Goal: Information Seeking & Learning: Find contact information

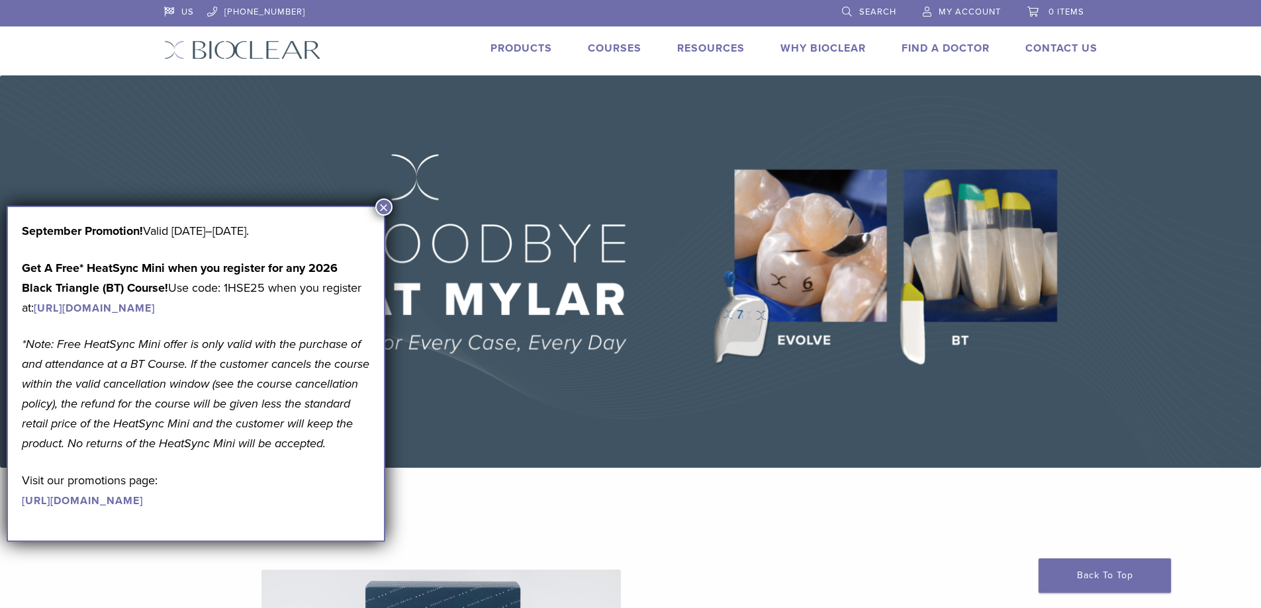
click at [384, 206] on button "×" at bounding box center [383, 207] width 17 height 17
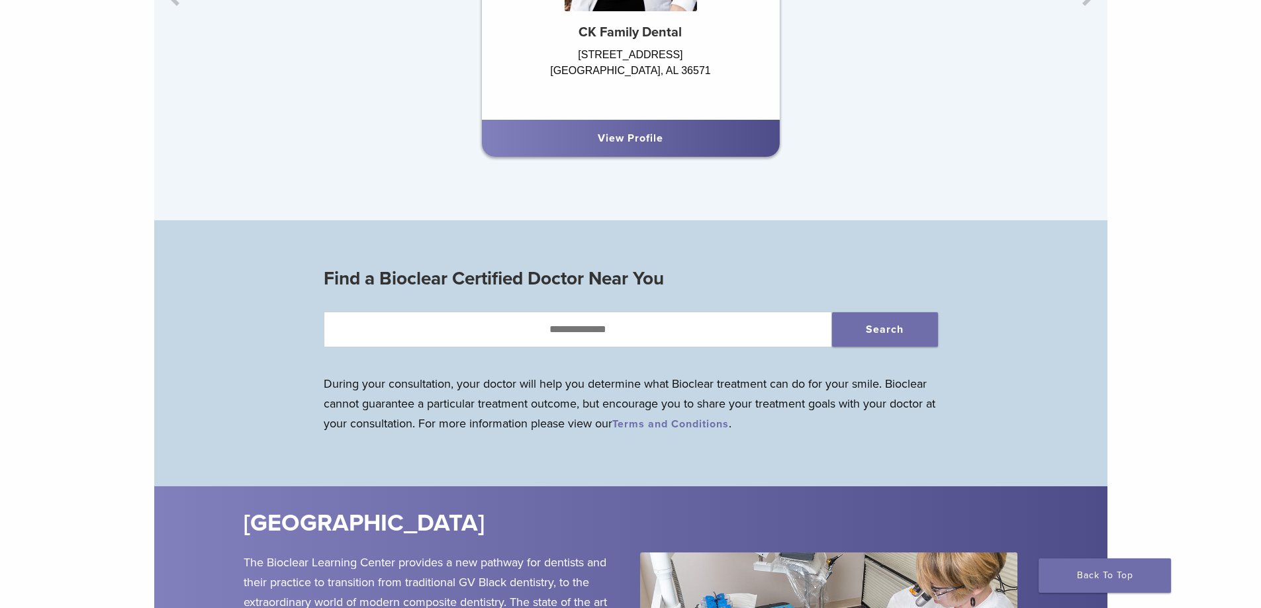
scroll to position [1191, 0]
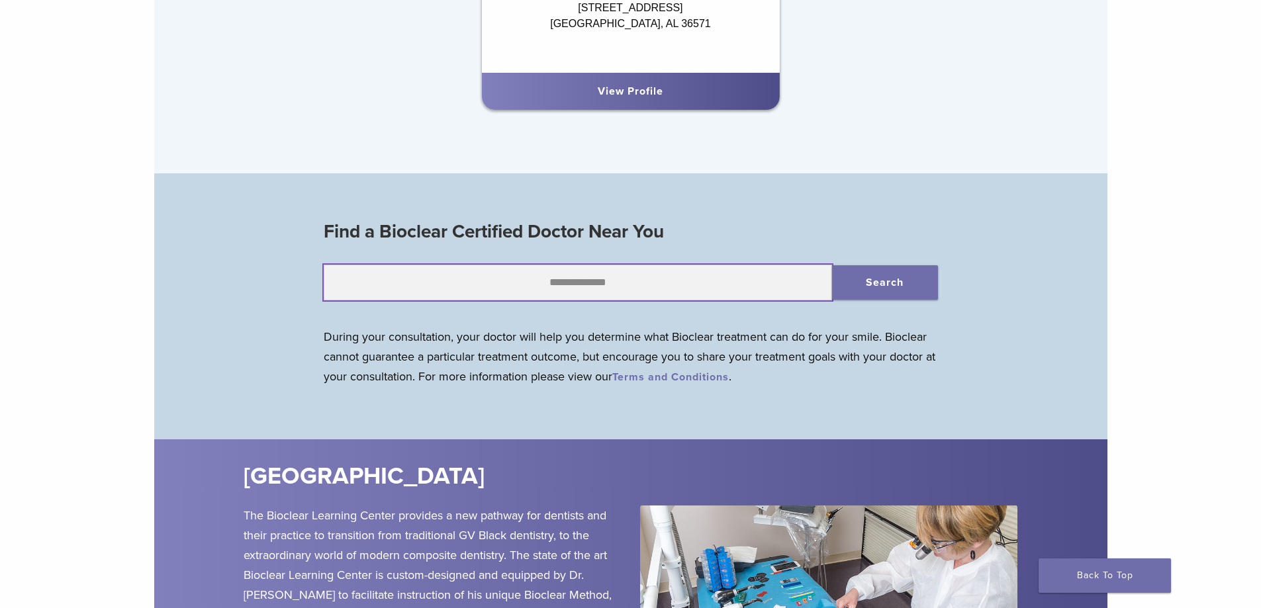
click at [553, 289] on input "text" at bounding box center [578, 283] width 508 height 36
type input "*****"
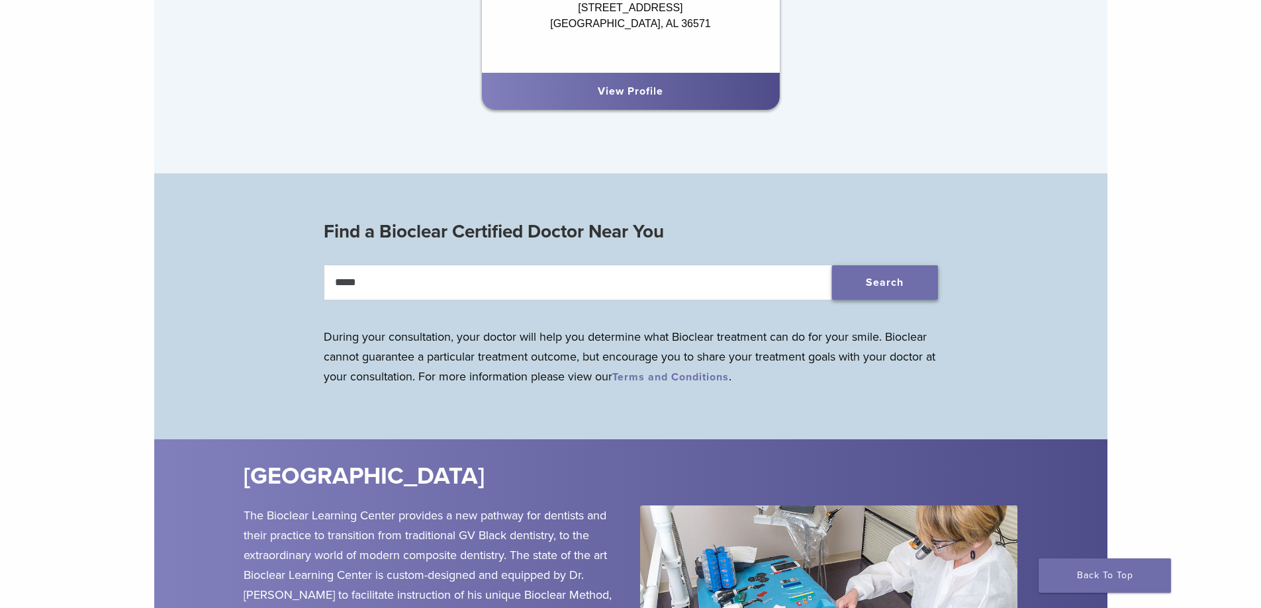
click at [876, 290] on button "Search" at bounding box center [885, 282] width 106 height 34
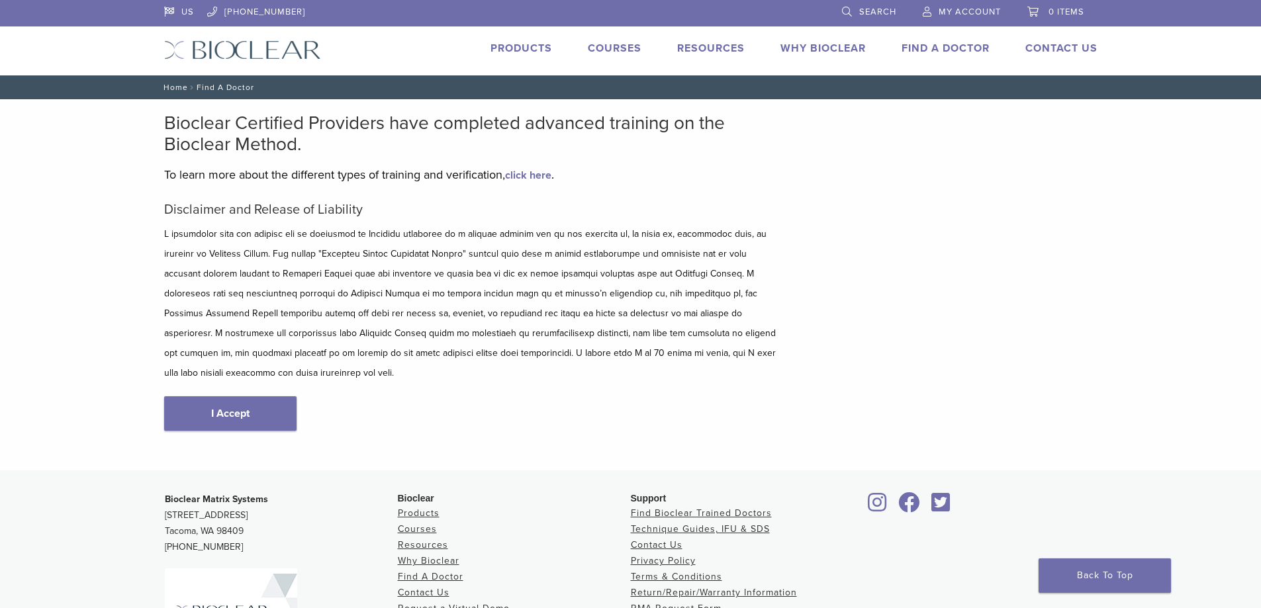
click at [171, 85] on link "Home" at bounding box center [173, 87] width 28 height 9
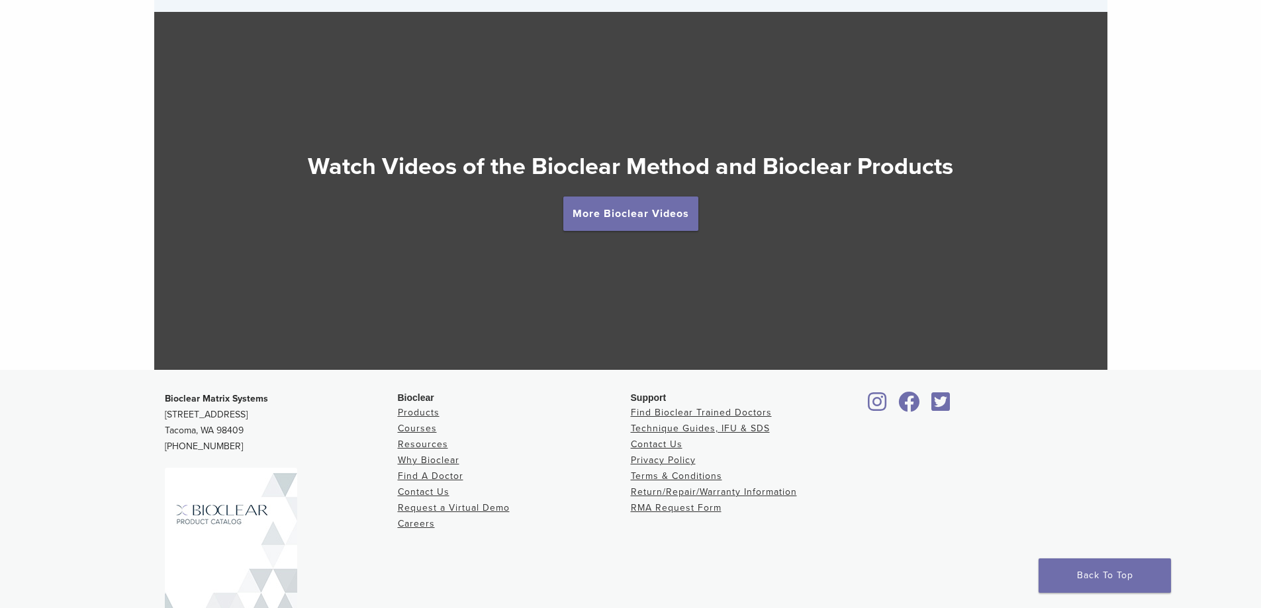
scroll to position [2382, 0]
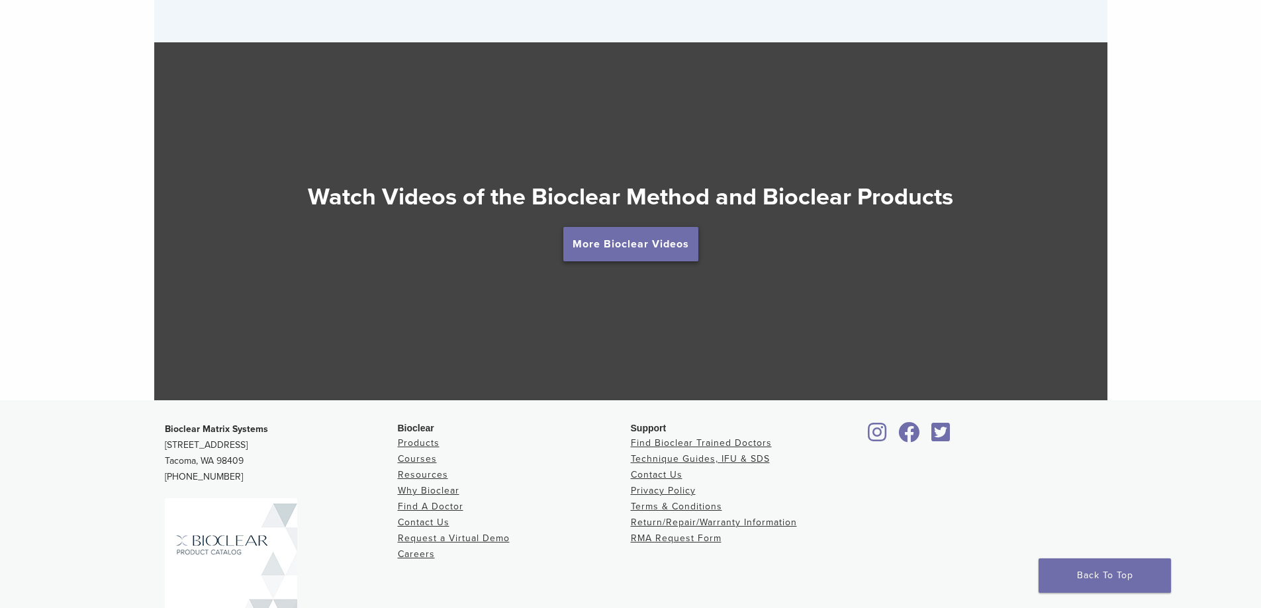
click at [594, 241] on link "More Bioclear Videos" at bounding box center [630, 244] width 135 height 34
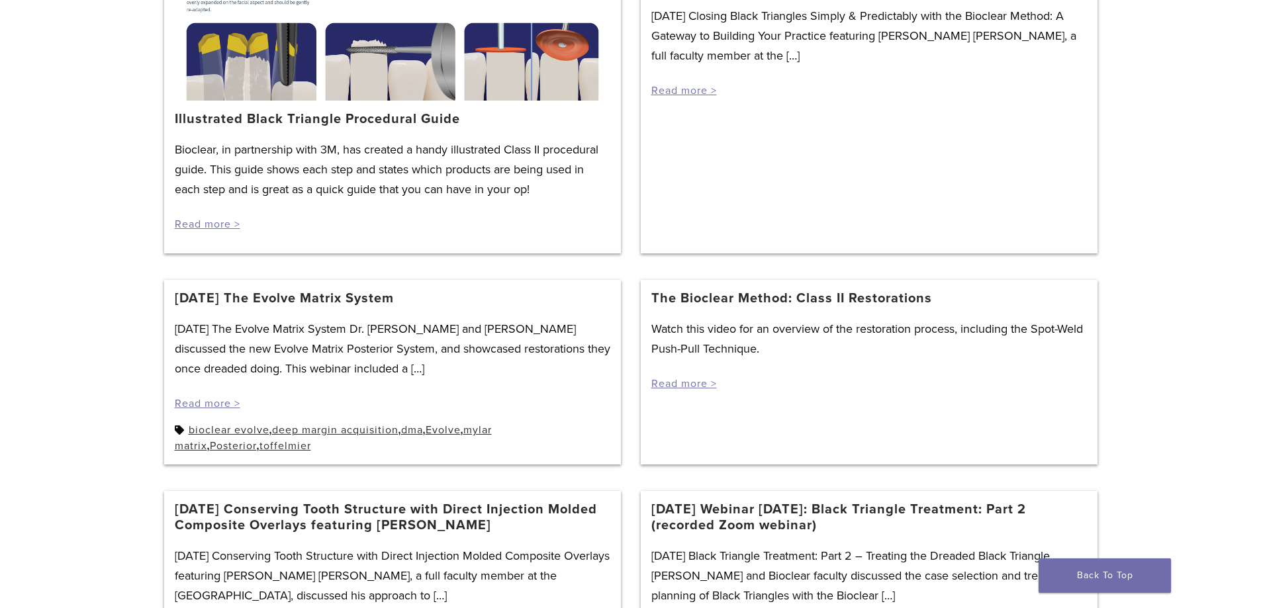
scroll to position [331, 0]
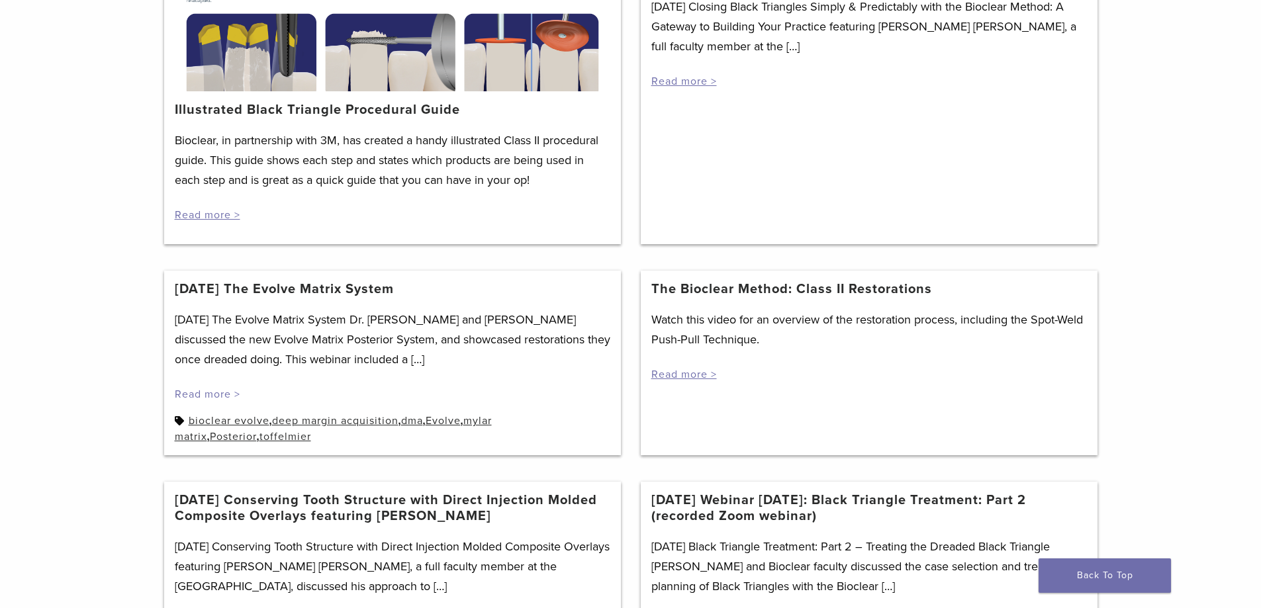
click at [184, 391] on link "Read more >" at bounding box center [208, 394] width 66 height 13
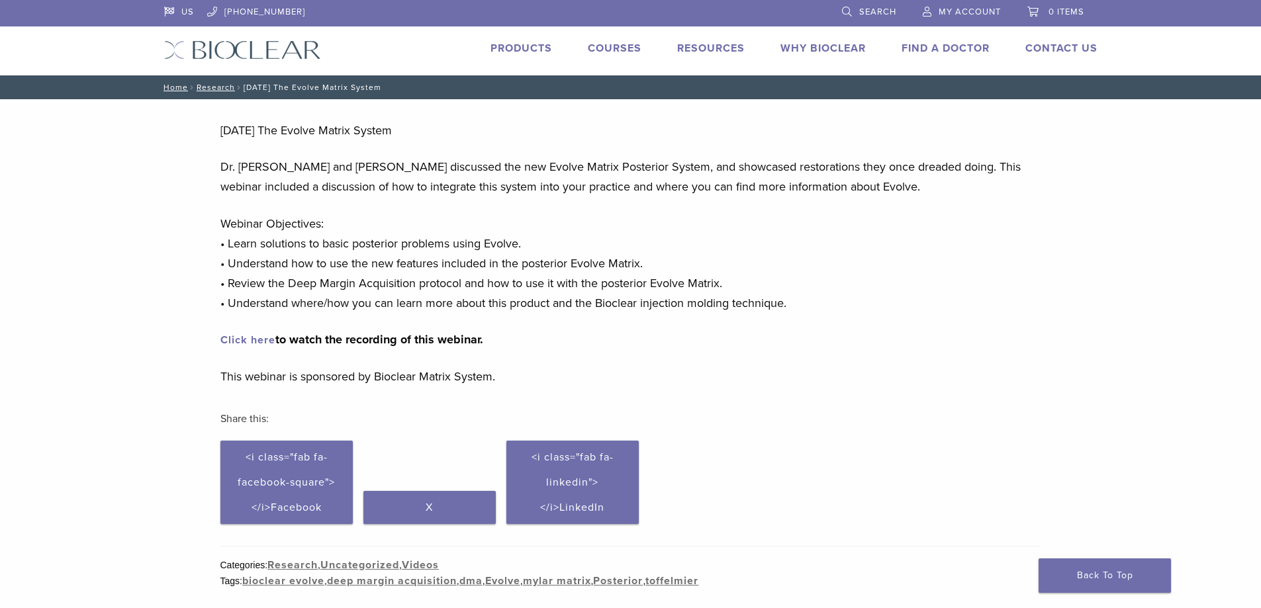
click at [518, 46] on link "Products" at bounding box center [521, 48] width 62 height 13
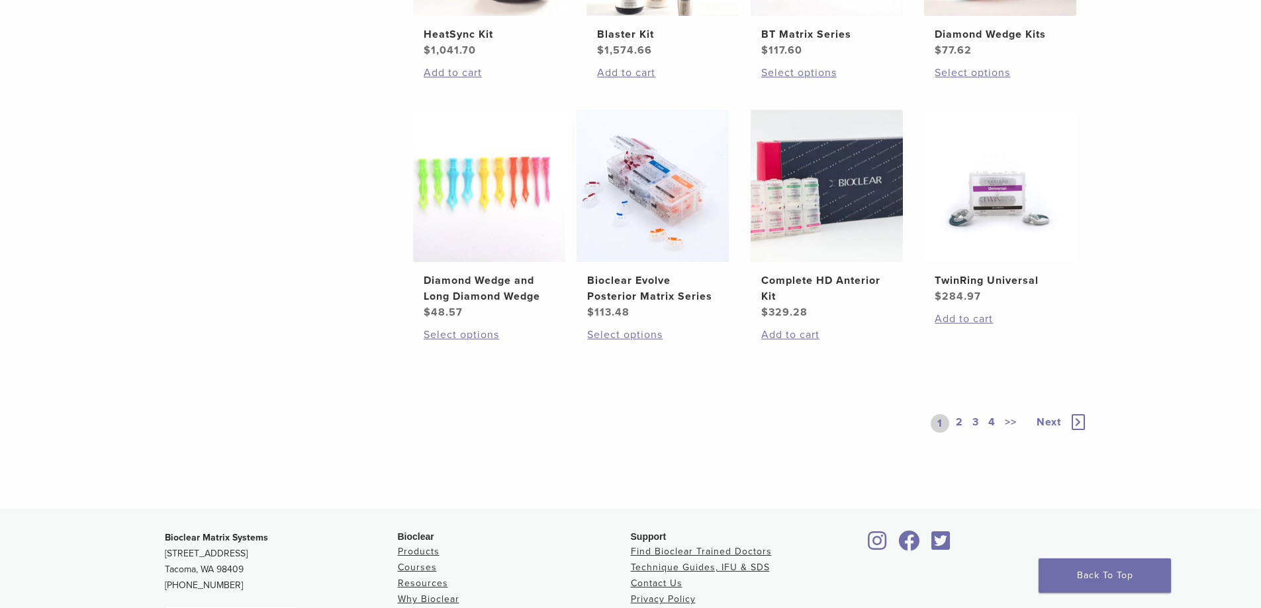
scroll to position [993, 0]
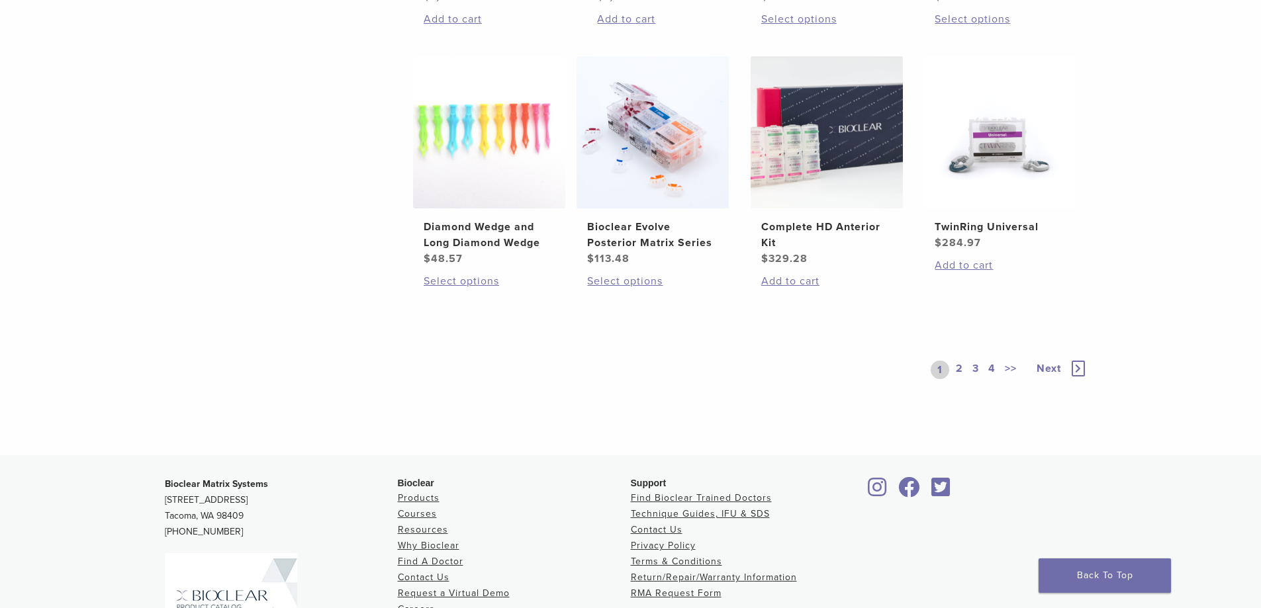
click at [1073, 369] on icon at bounding box center [1077, 369] width 13 height 16
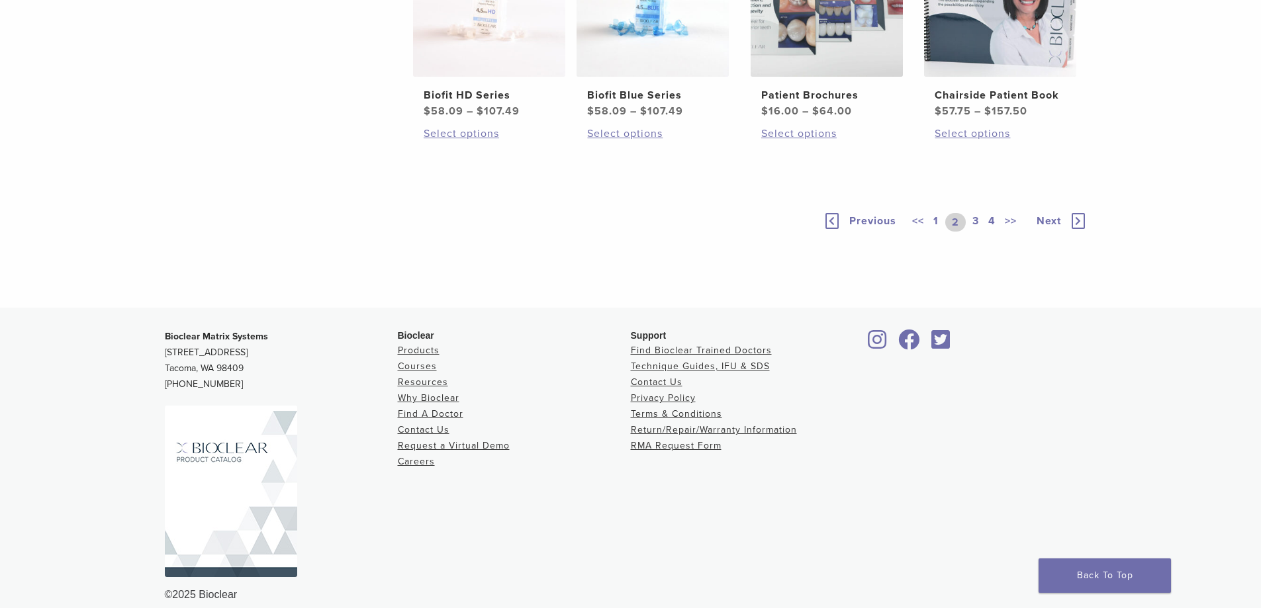
scroll to position [993, 0]
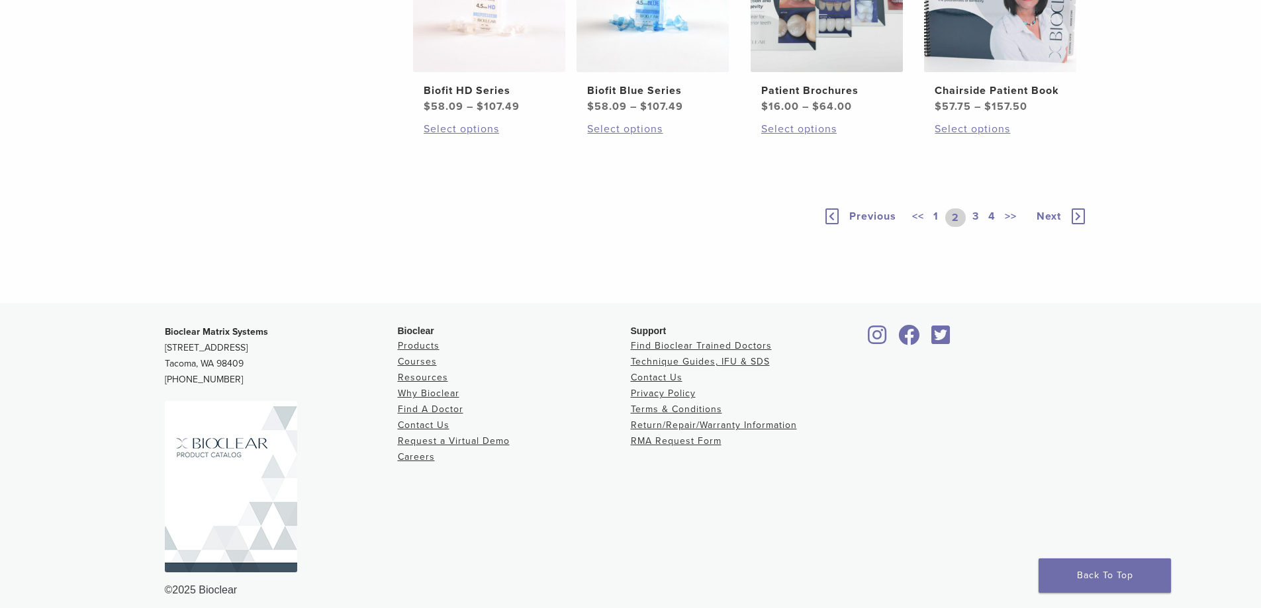
click at [1077, 224] on icon at bounding box center [1077, 216] width 13 height 16
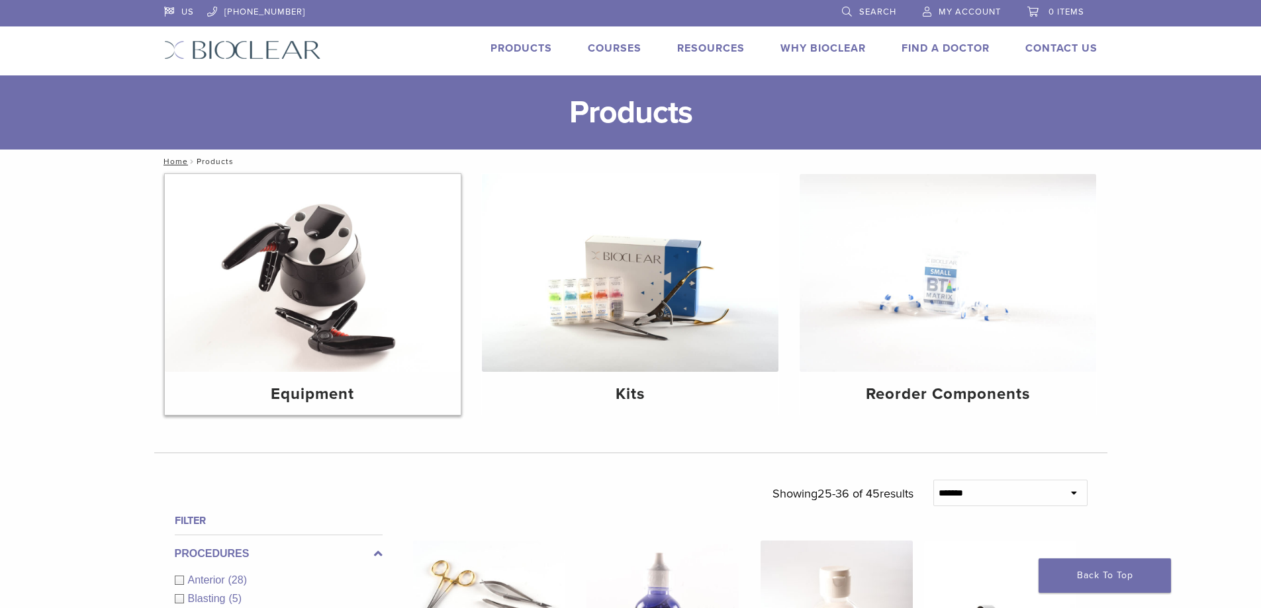
click at [292, 343] on img at bounding box center [313, 273] width 296 height 198
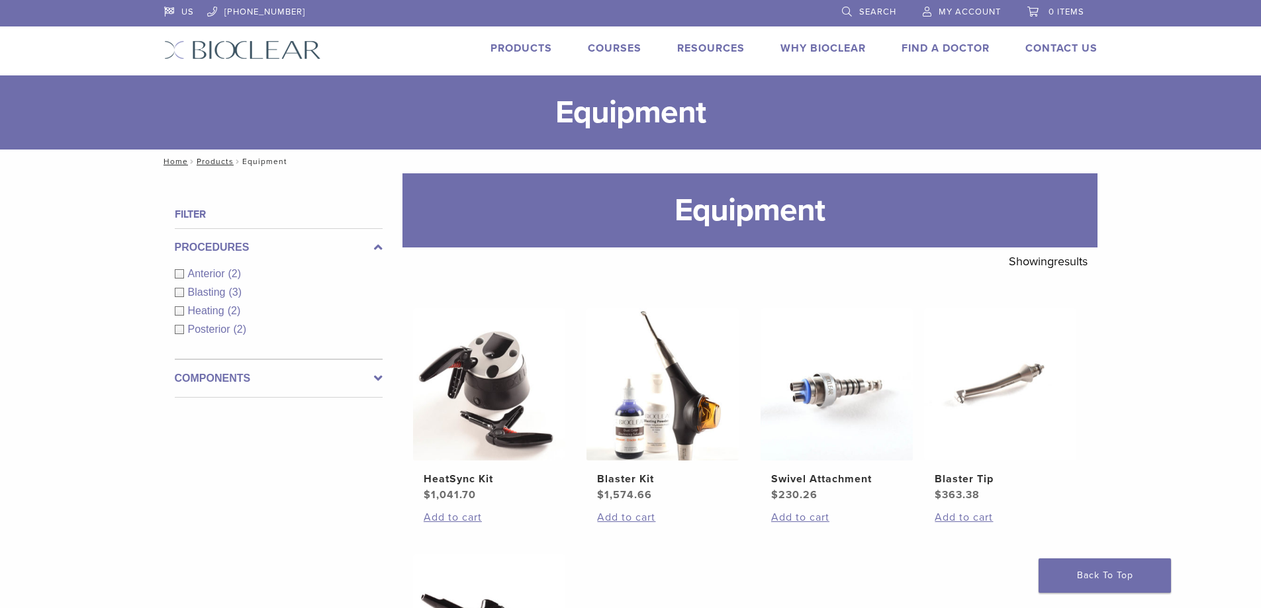
click at [619, 46] on link "Courses" at bounding box center [615, 48] width 54 height 13
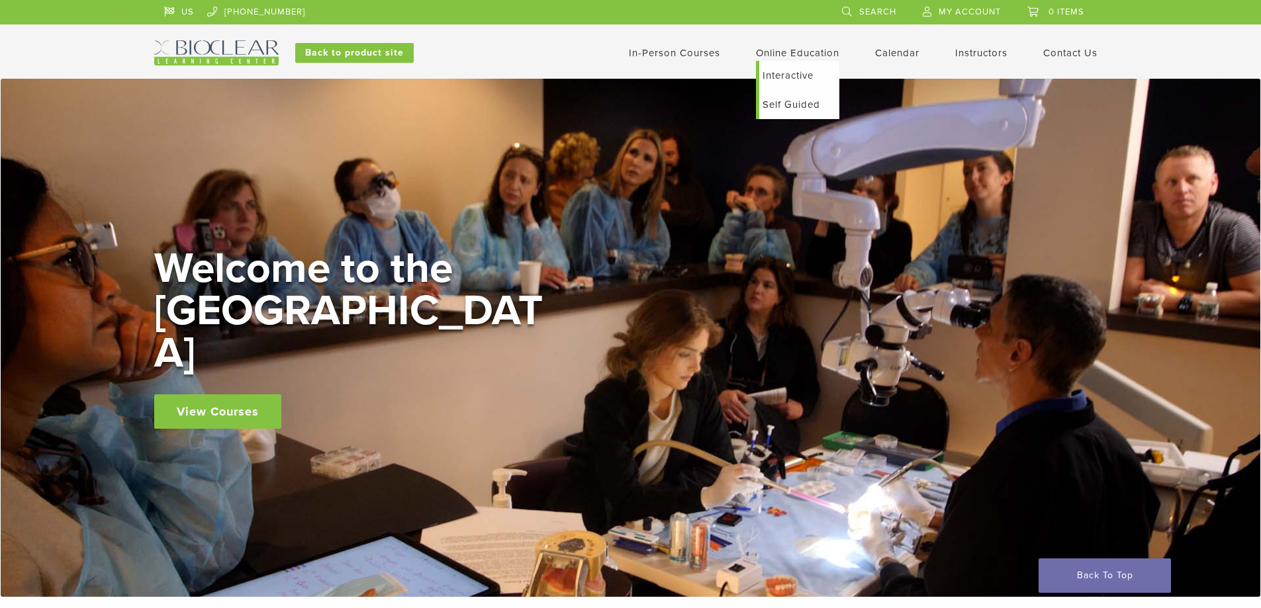
click at [795, 73] on link "Interactive" at bounding box center [799, 75] width 80 height 29
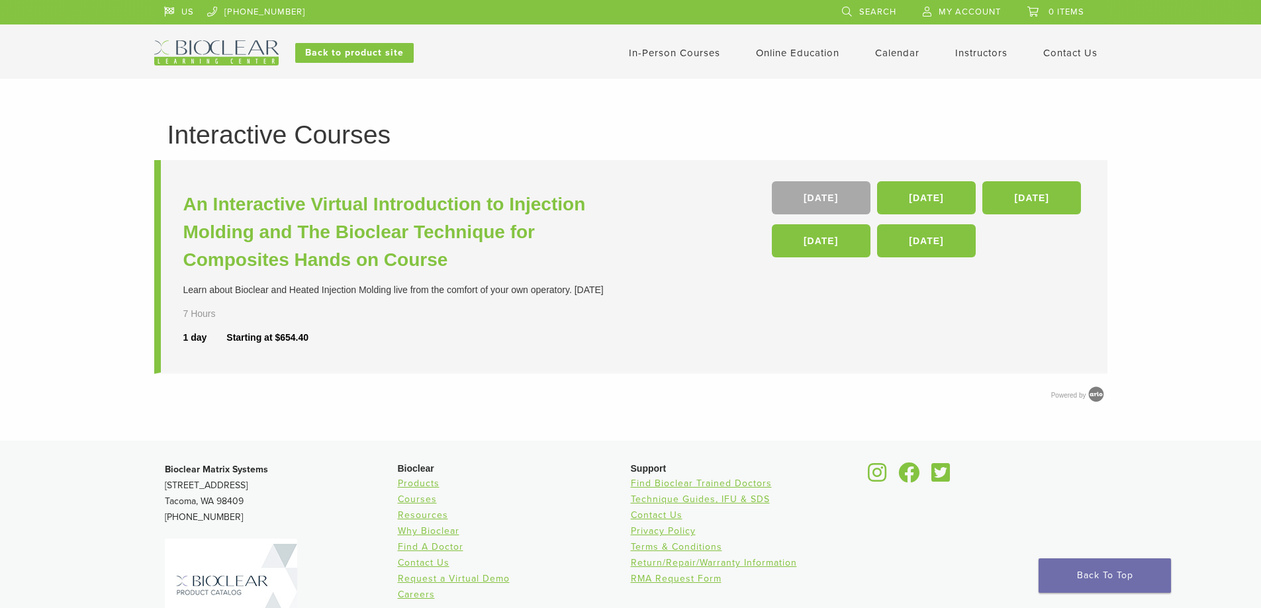
click at [889, 56] on link "Calendar" at bounding box center [897, 53] width 44 height 12
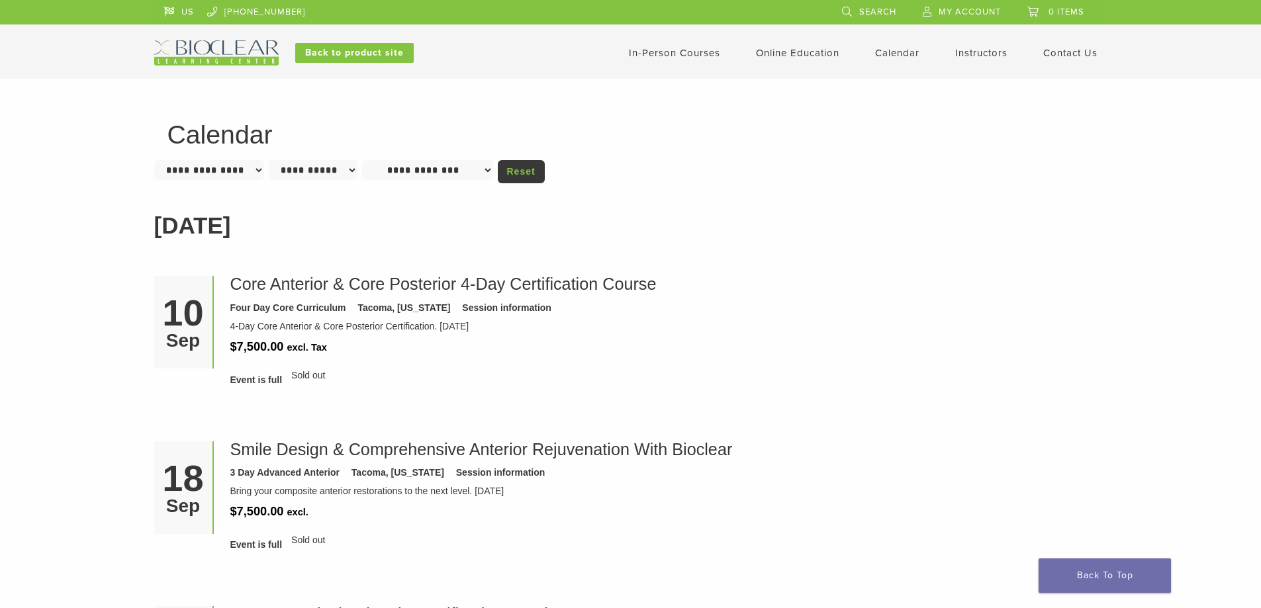
click at [965, 54] on link "Instructors" at bounding box center [981, 53] width 52 height 12
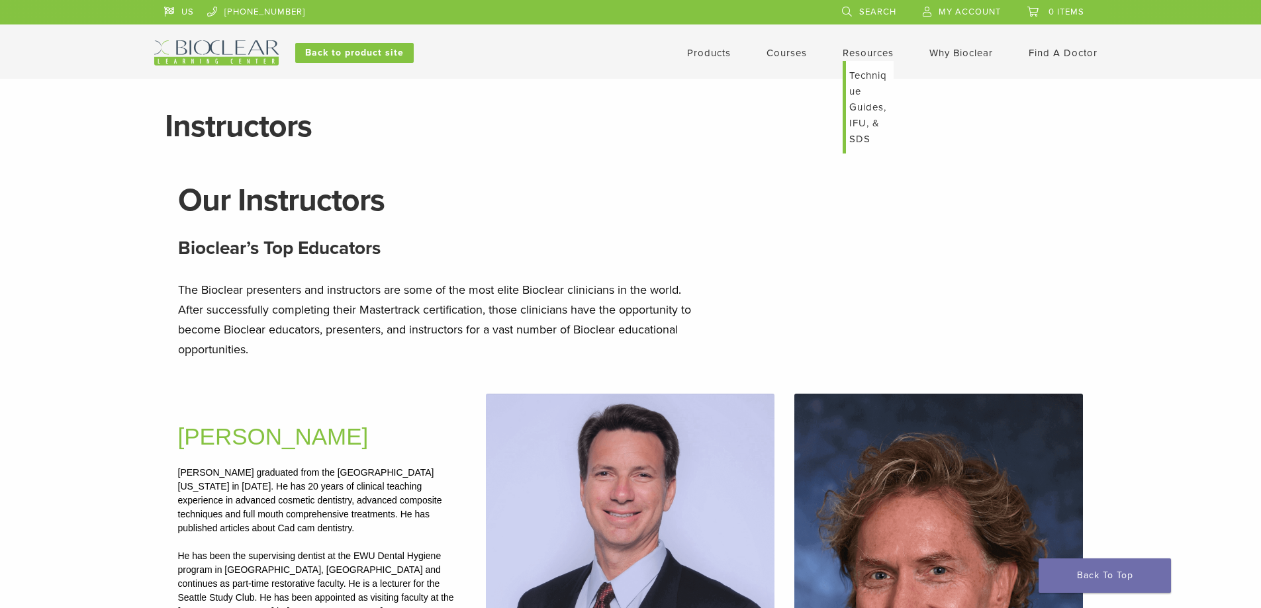
click at [862, 72] on link "Technique Guides, IFU, & SDS" at bounding box center [870, 107] width 48 height 93
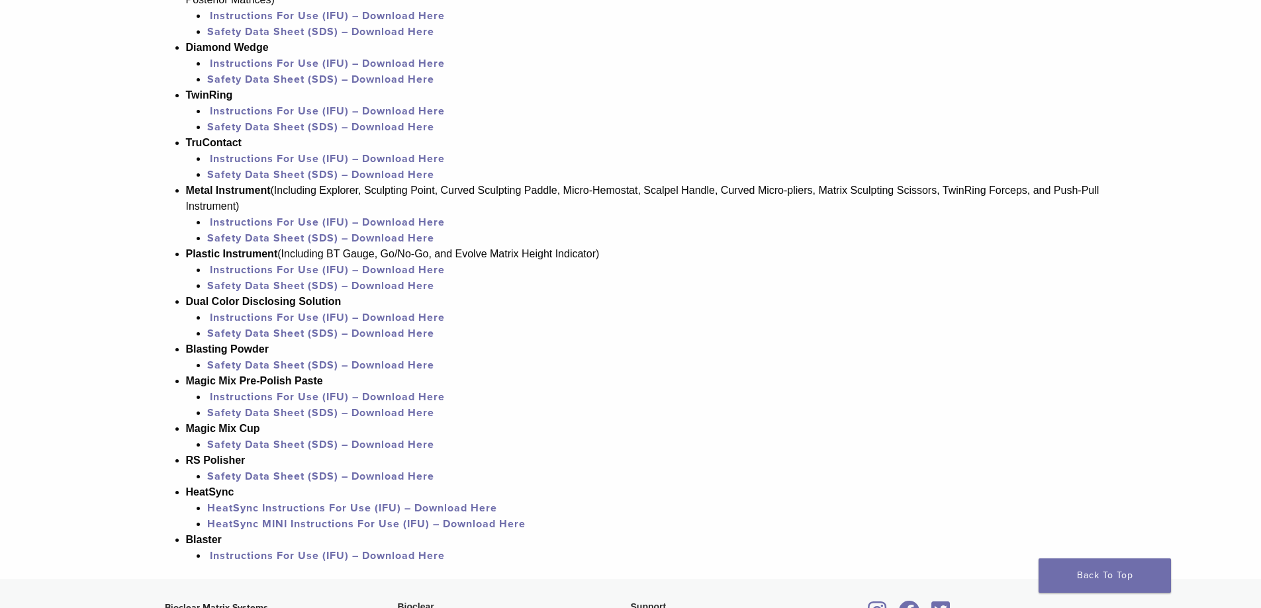
scroll to position [1191, 0]
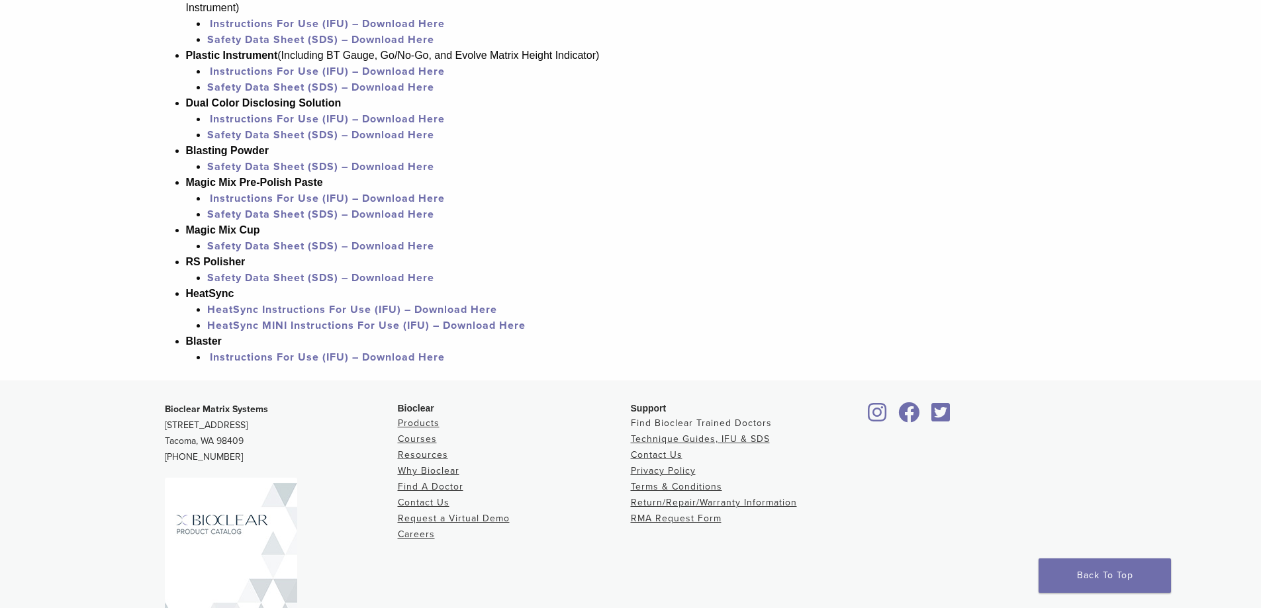
click at [693, 426] on link "Find Bioclear Trained Doctors" at bounding box center [701, 423] width 141 height 11
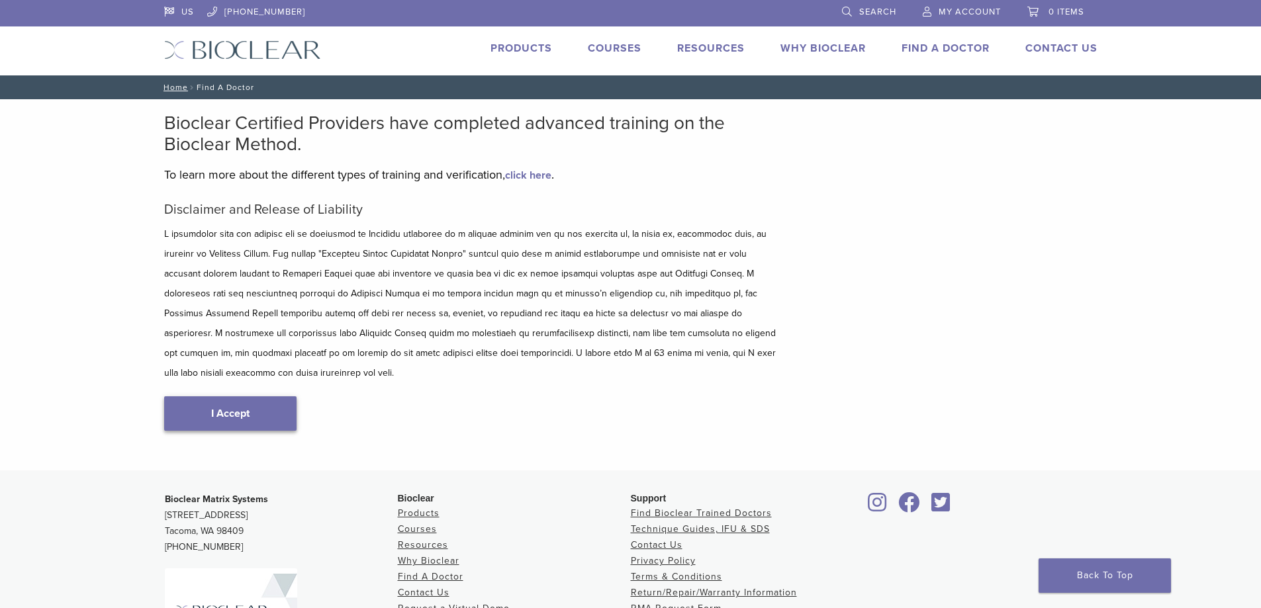
type input "*****"
click at [262, 402] on link "I Accept" at bounding box center [230, 413] width 132 height 34
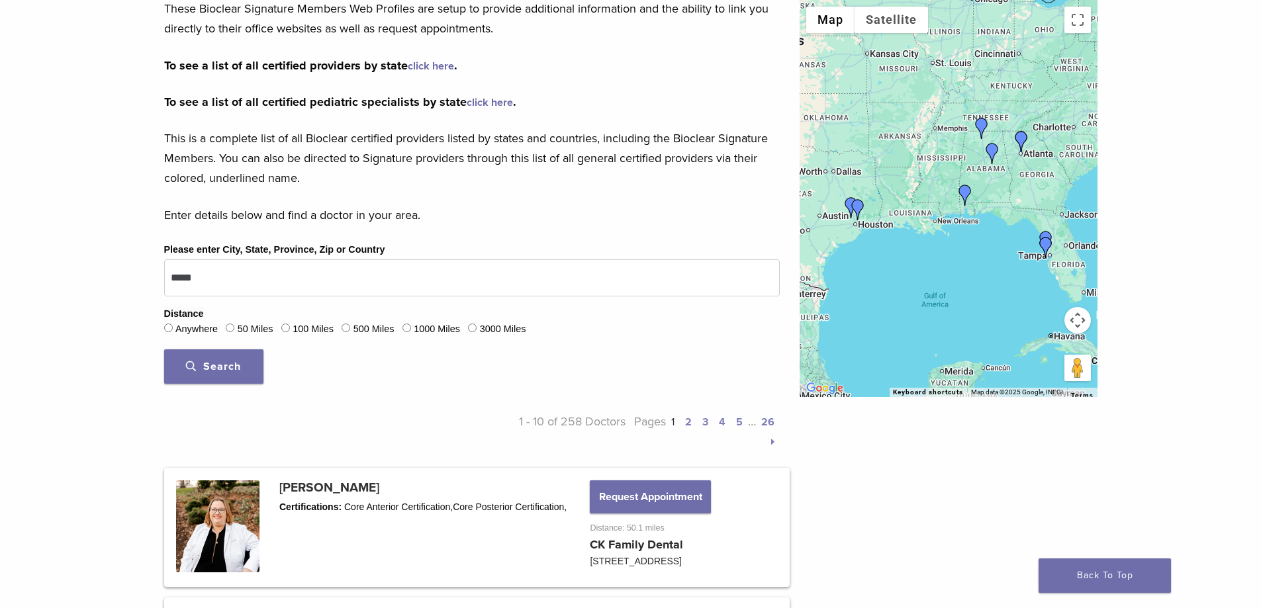
scroll to position [265, 0]
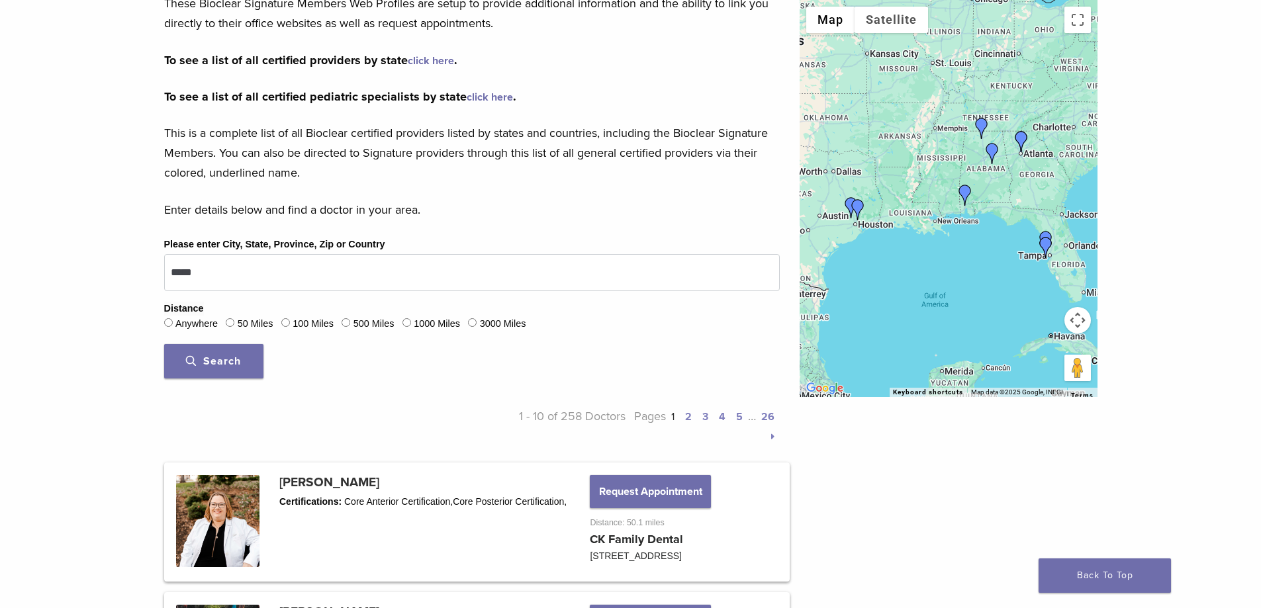
click at [964, 190] on img "Dr. Chelsea Killingsworth" at bounding box center [964, 195] width 21 height 21
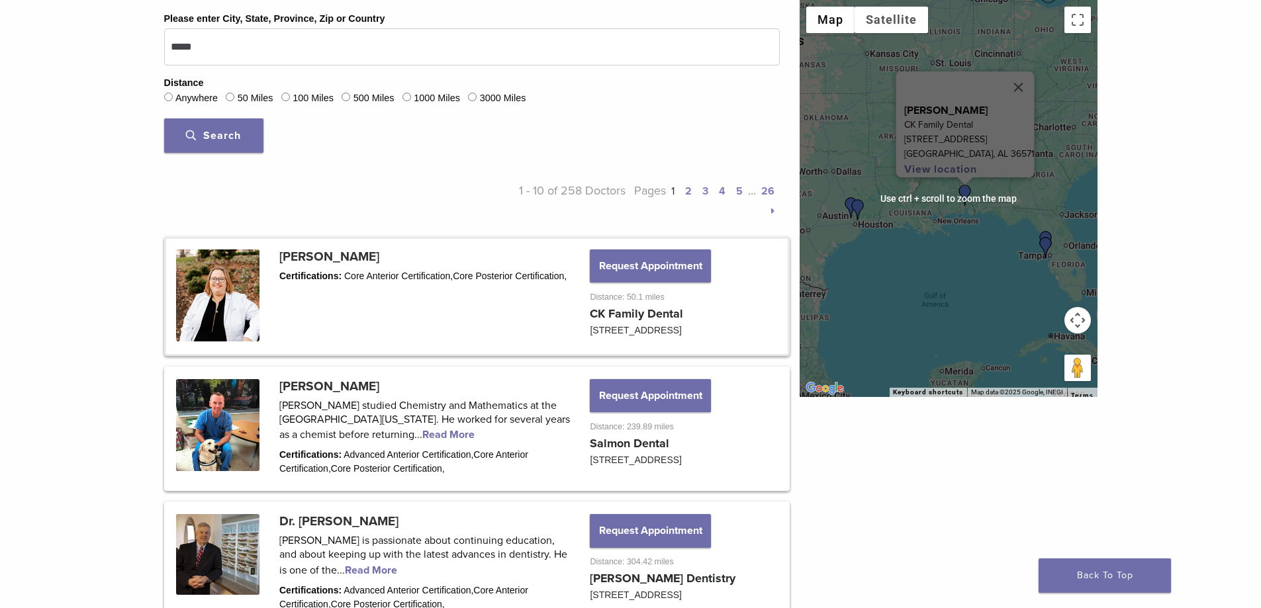
scroll to position [264, 0]
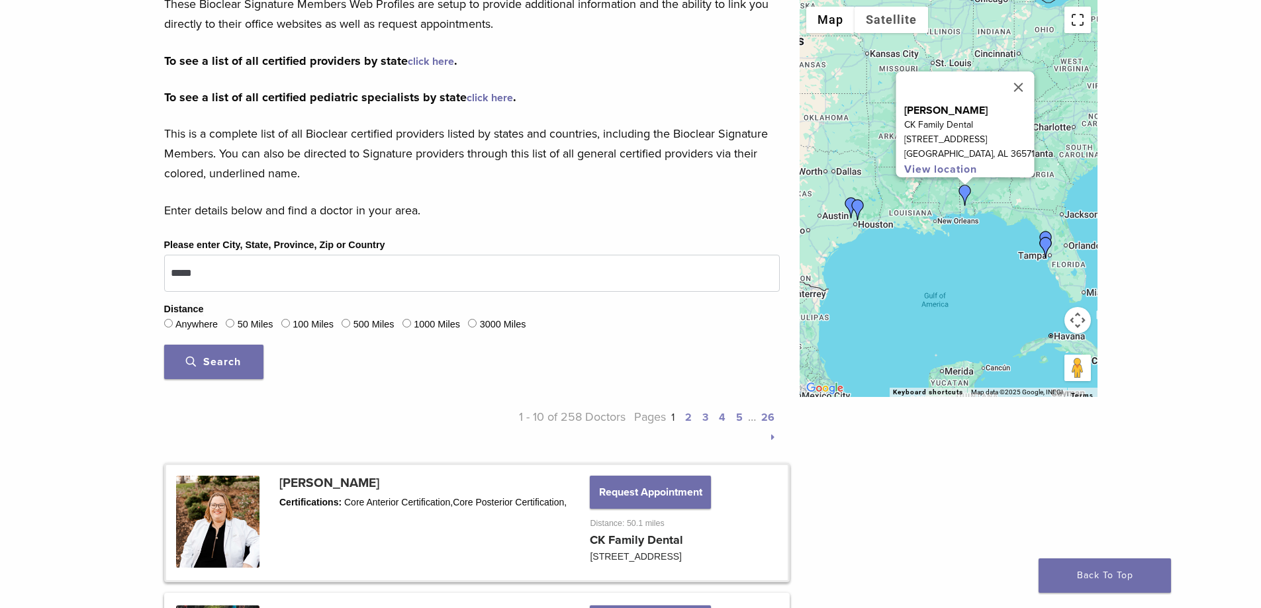
drag, startPoint x: 1078, startPoint y: 18, endPoint x: 1077, endPoint y: 99, distance: 81.4
click at [1078, 19] on button "Toggle fullscreen view" at bounding box center [1077, 20] width 26 height 26
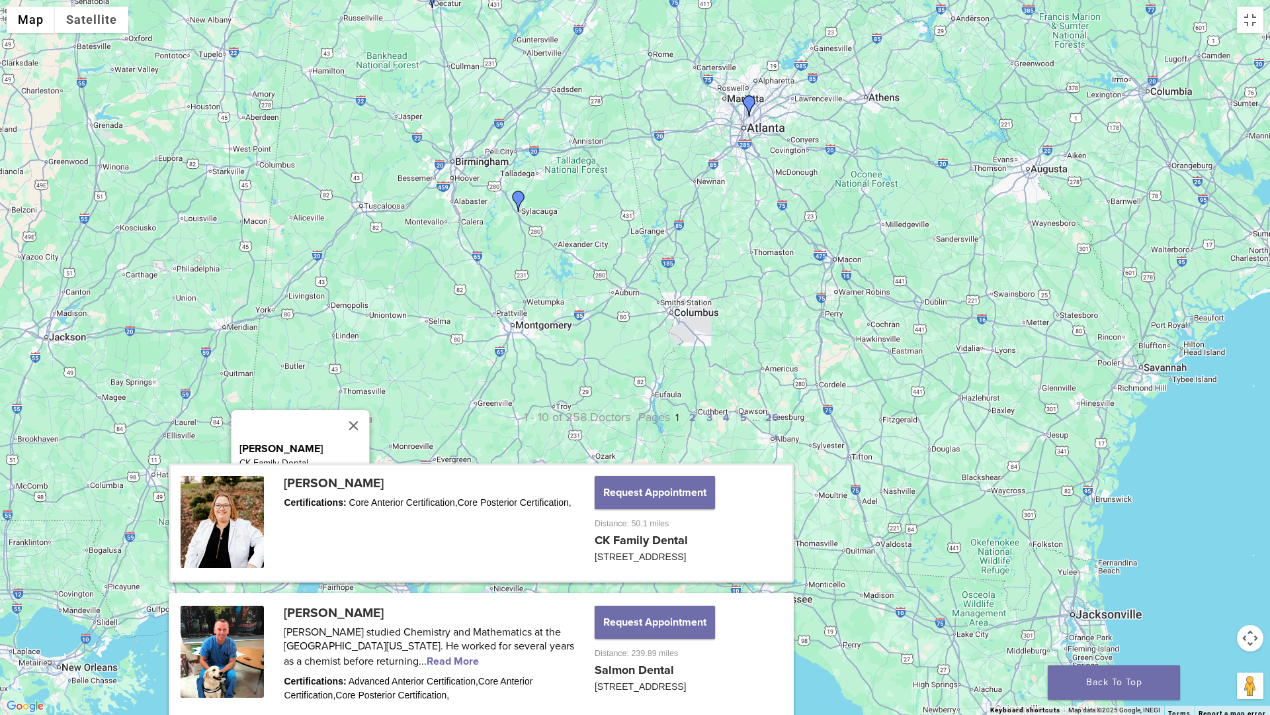
drag, startPoint x: 502, startPoint y: 454, endPoint x: 969, endPoint y: 389, distance: 472.3
click at [975, 389] on div "[PERSON_NAME] CK Family Dental [STREET_ADDRESS] View location" at bounding box center [635, 357] width 1270 height 715
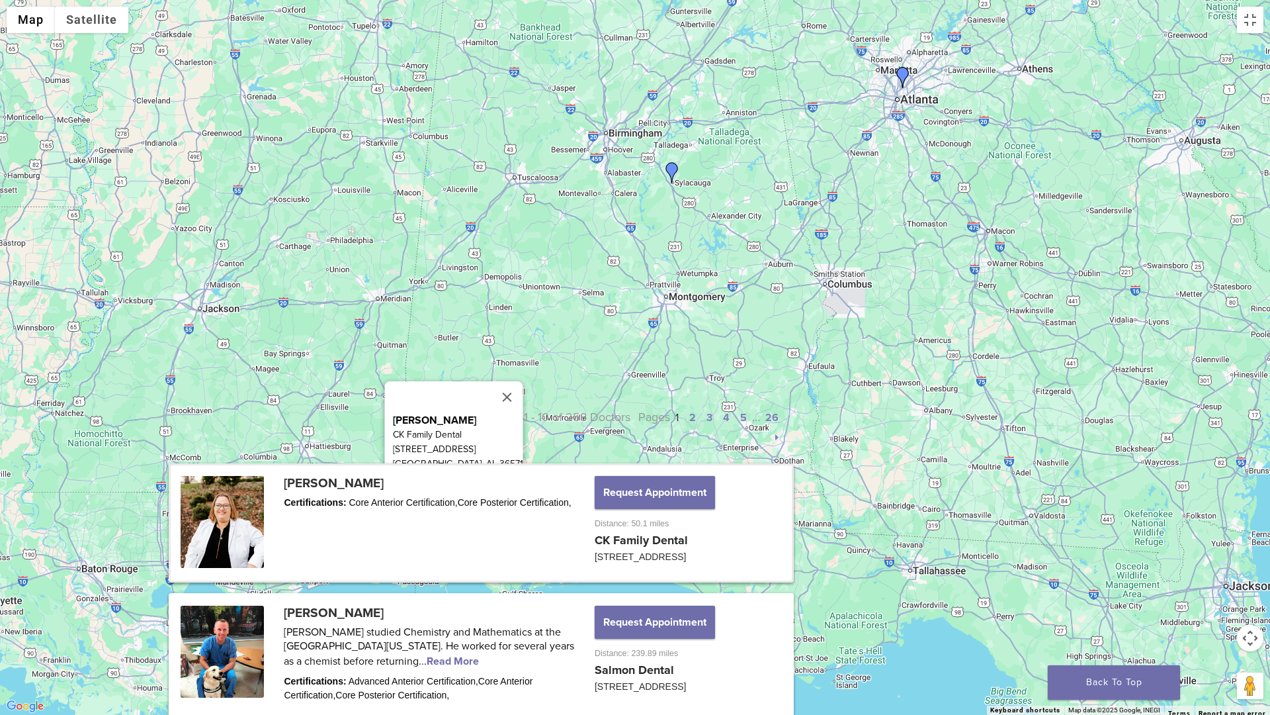
drag, startPoint x: 525, startPoint y: 449, endPoint x: 681, endPoint y: 419, distance: 159.0
click at [681, 420] on div "[PERSON_NAME] CK Family Dental [STREET_ADDRESS] View location" at bounding box center [635, 357] width 1270 height 715
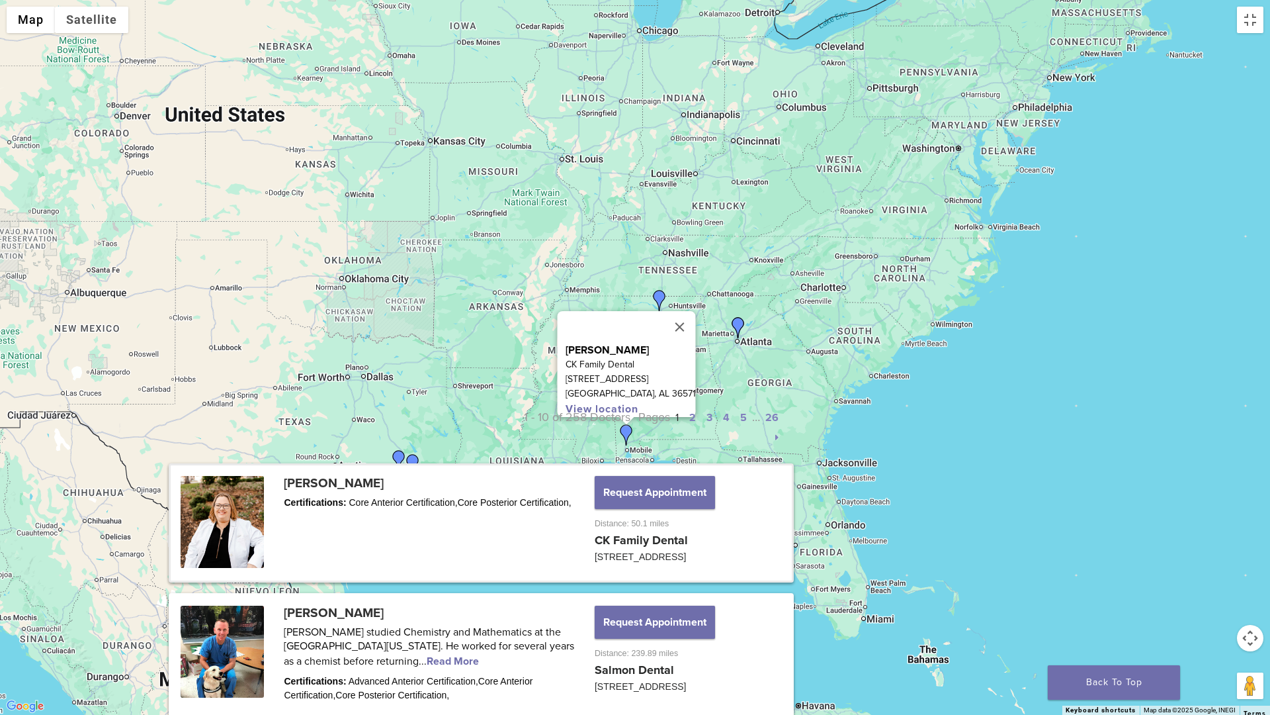
click at [581, 539] on div "[PERSON_NAME] CK Family Dental [STREET_ADDRESS] View location" at bounding box center [635, 357] width 1270 height 715
click at [678, 314] on button "Close" at bounding box center [680, 327] width 32 height 32
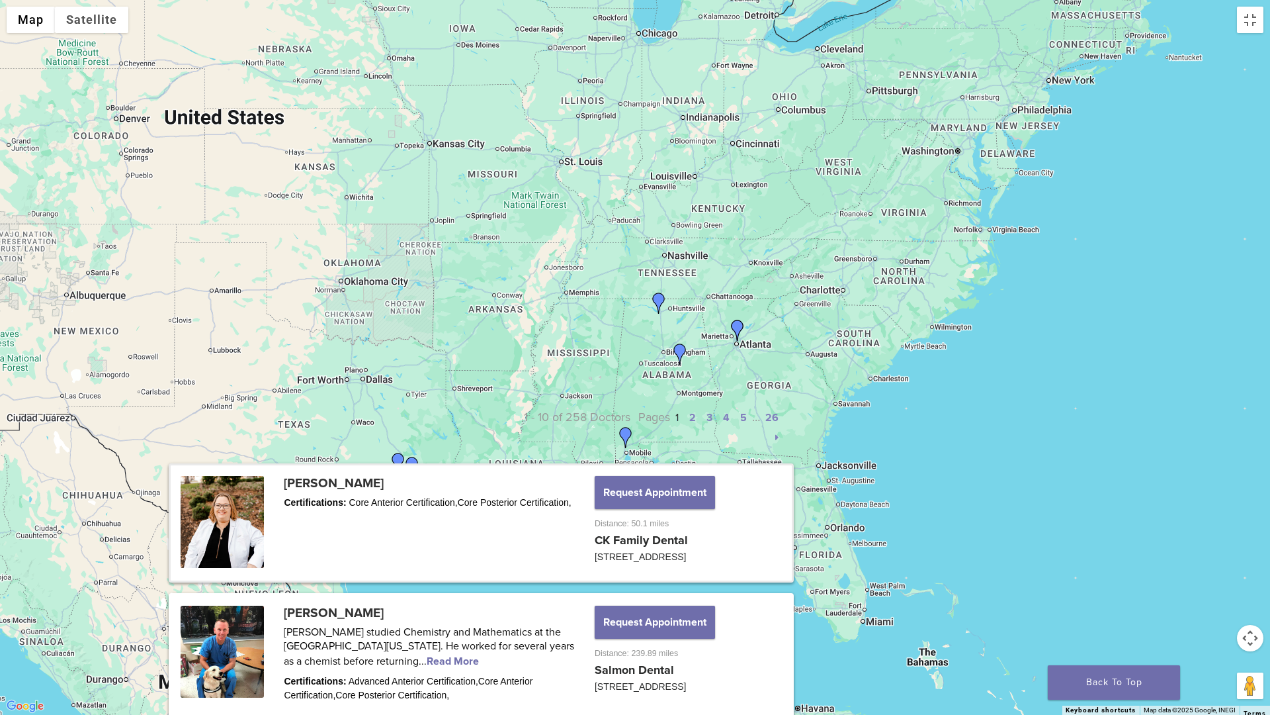
drag, startPoint x: 950, startPoint y: 248, endPoint x: 940, endPoint y: 254, distance: 11.6
click at [940, 254] on div "To navigate, press the arrow keys." at bounding box center [635, 357] width 1270 height 715
